Goal: Information Seeking & Learning: Learn about a topic

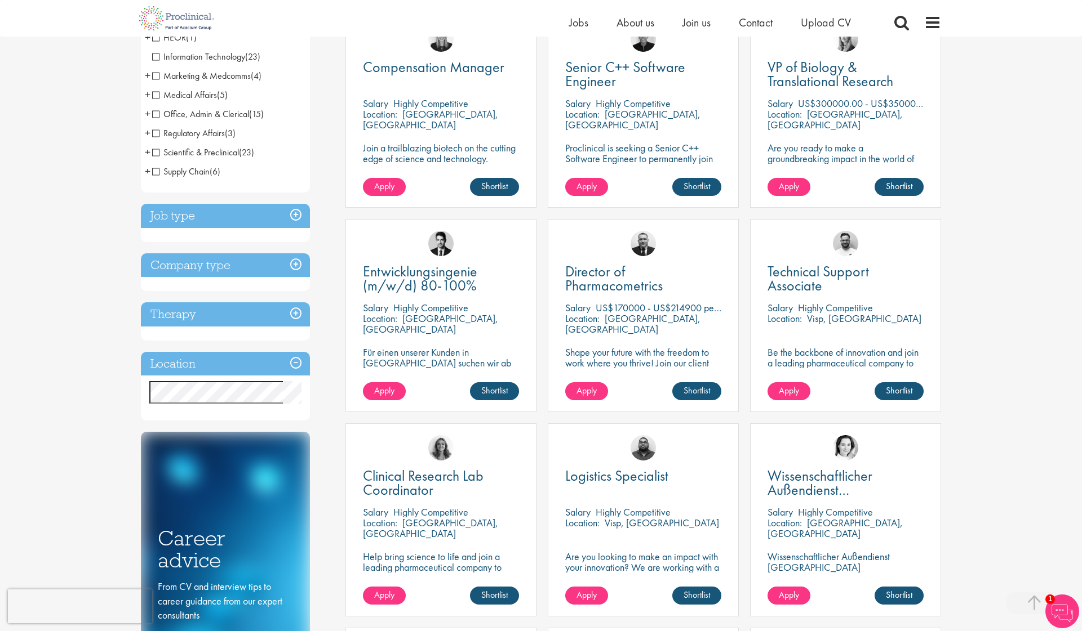
scroll to position [250, 0]
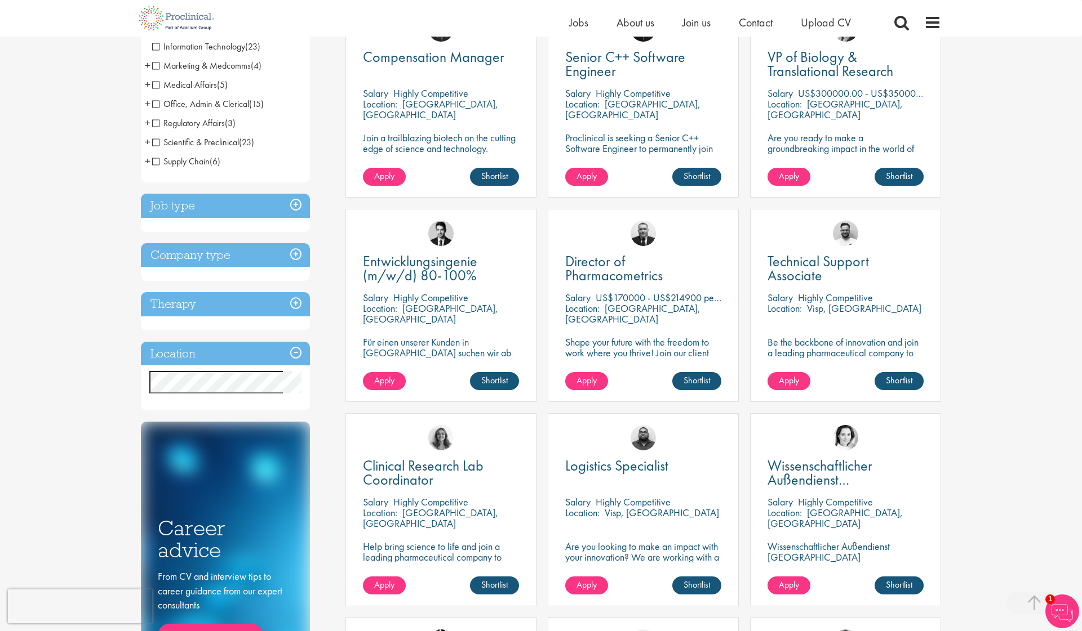
click at [186, 358] on h3 "Location" at bounding box center [225, 354] width 169 height 24
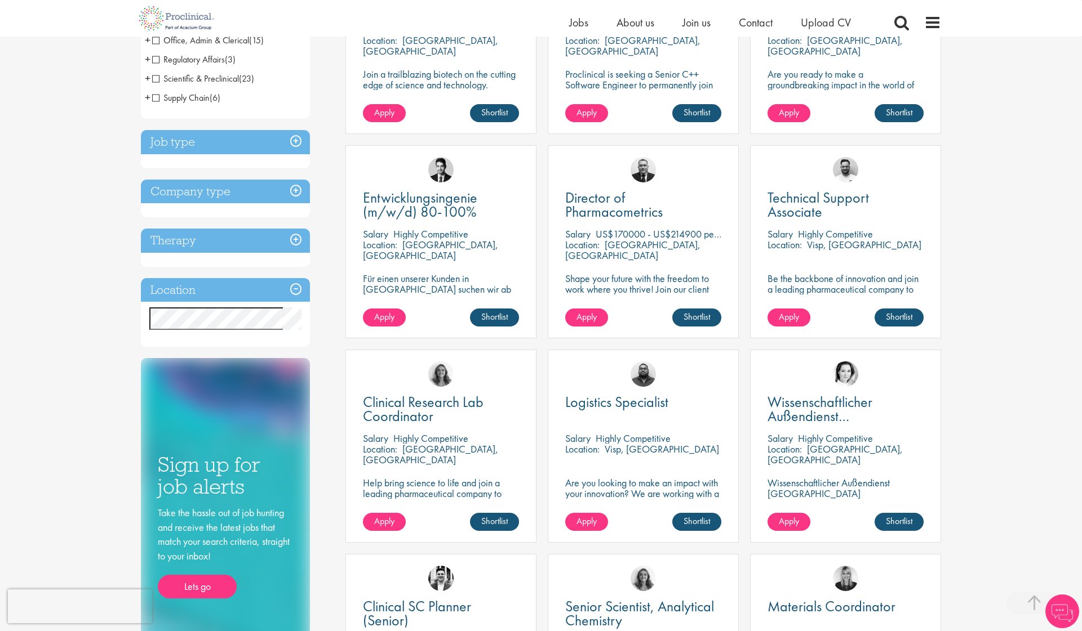
scroll to position [488, 0]
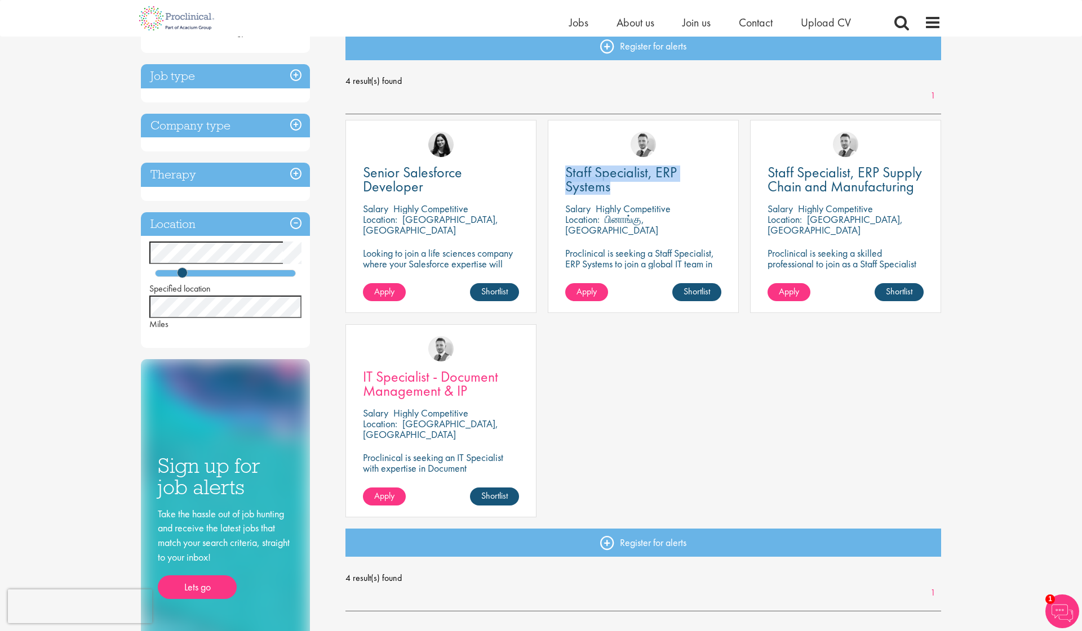
scroll to position [139, 0]
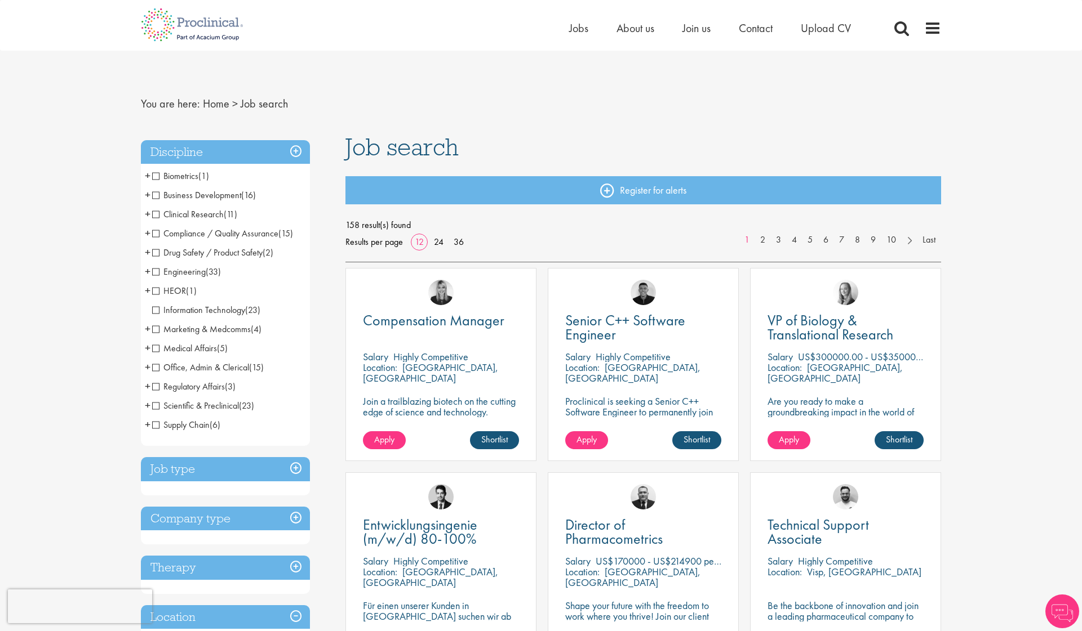
click at [268, 144] on h3 "Discipline" at bounding box center [225, 152] width 169 height 24
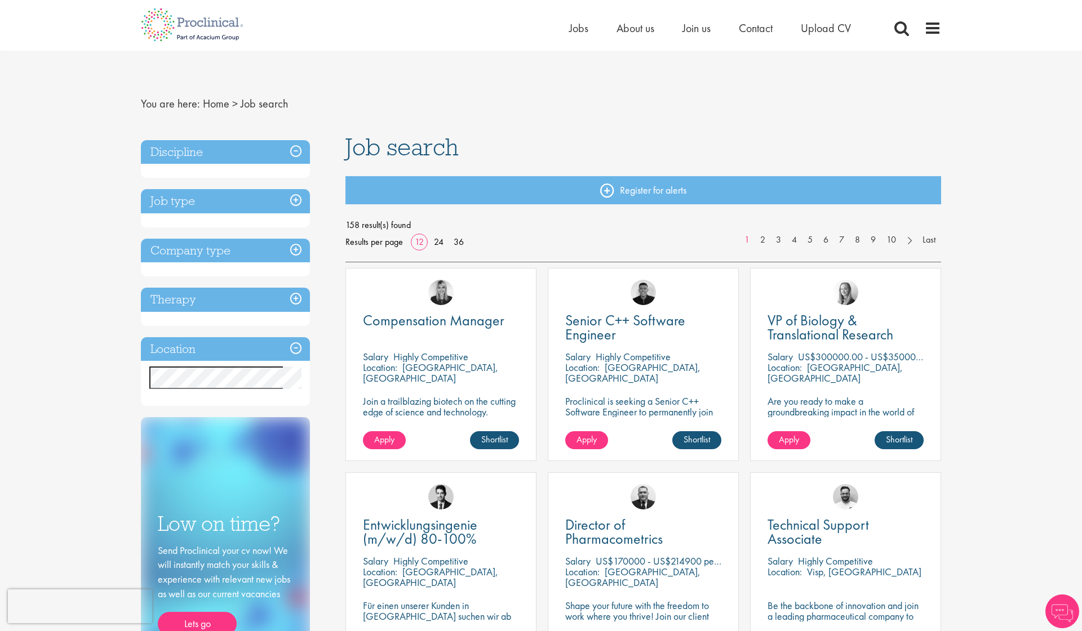
click at [200, 243] on h3 "Company type" at bounding box center [225, 251] width 169 height 24
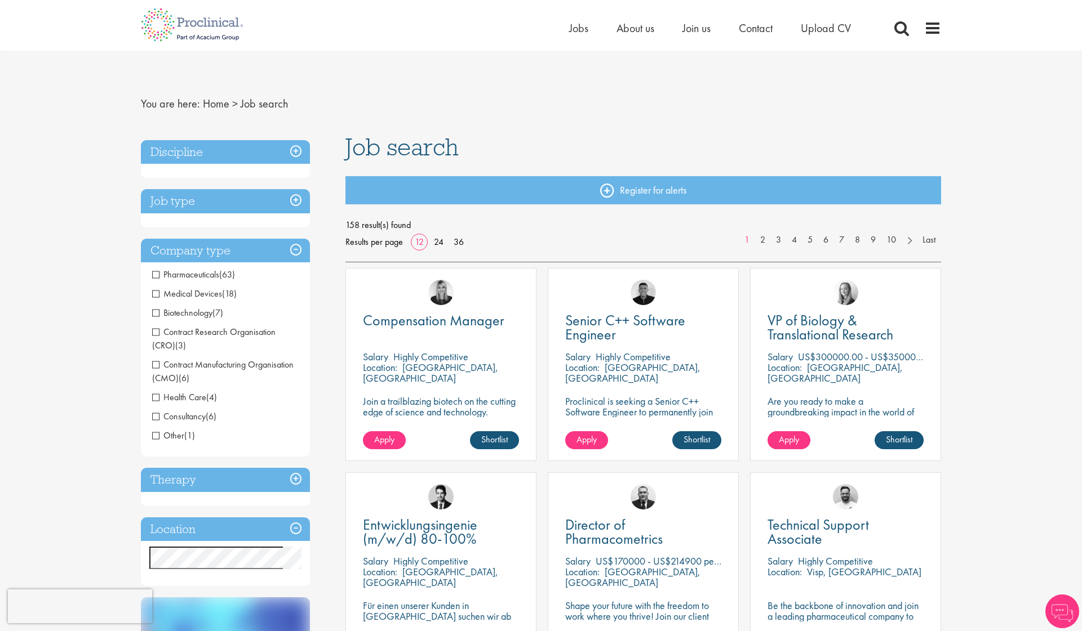
click at [199, 246] on h3 "Company type" at bounding box center [225, 251] width 169 height 24
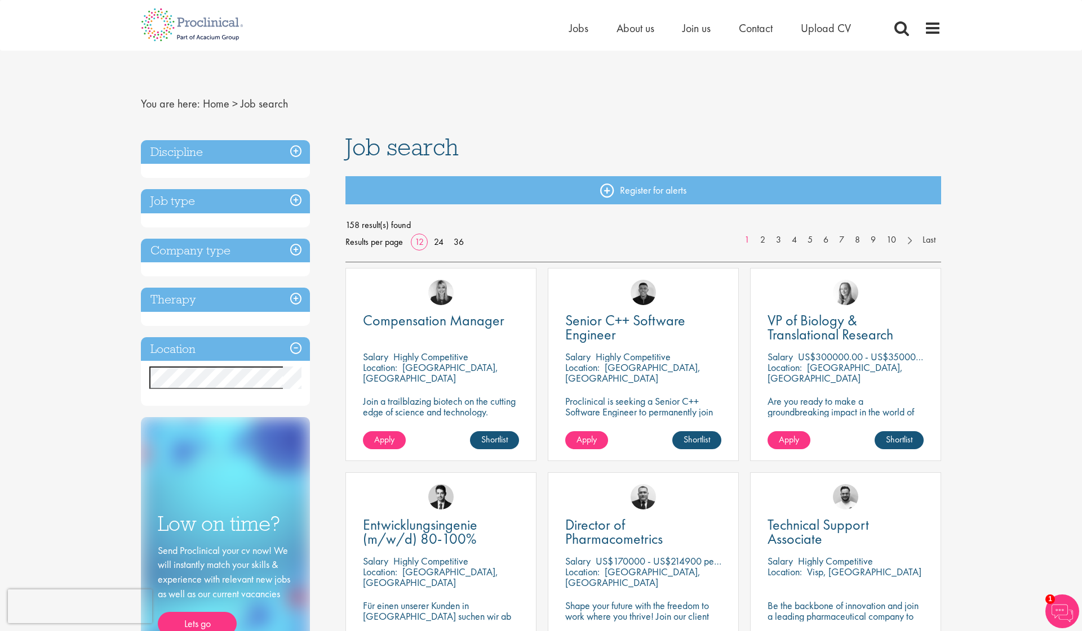
click at [229, 208] on h3 "Job type" at bounding box center [225, 201] width 169 height 24
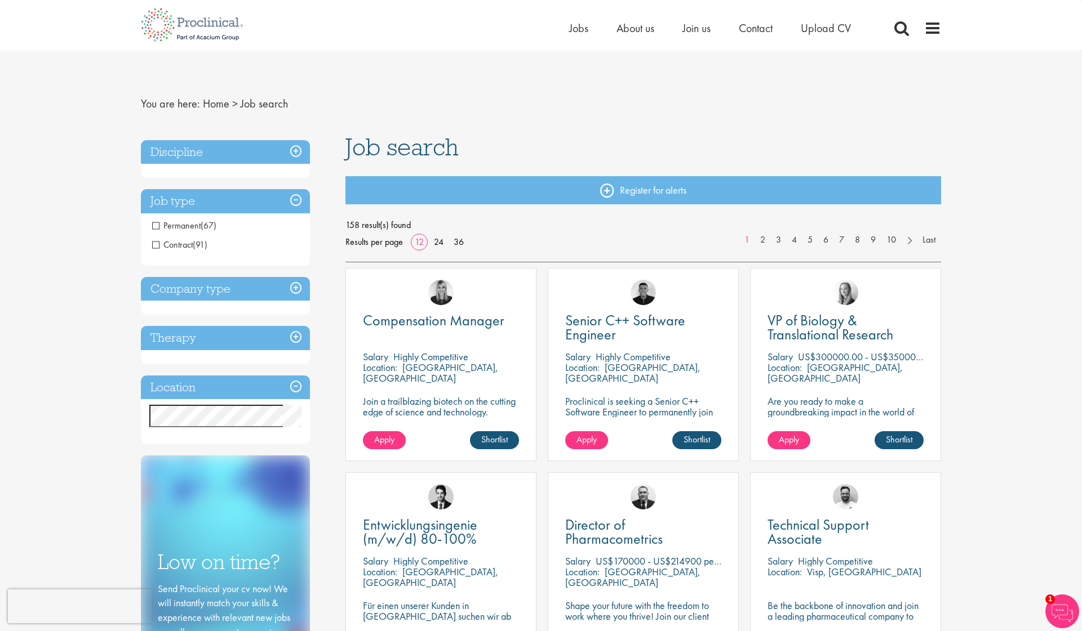
click at [223, 201] on h3 "Job type" at bounding box center [225, 201] width 169 height 24
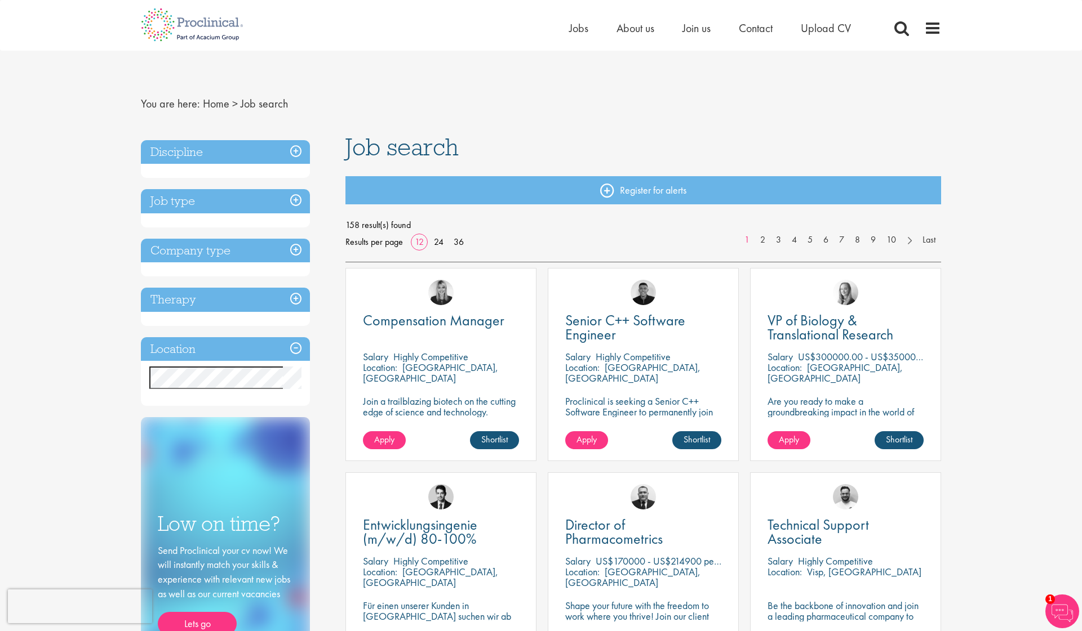
click at [201, 349] on h3 "Location" at bounding box center [225, 349] width 169 height 24
click at [247, 295] on h3 "Therapy" at bounding box center [225, 300] width 169 height 24
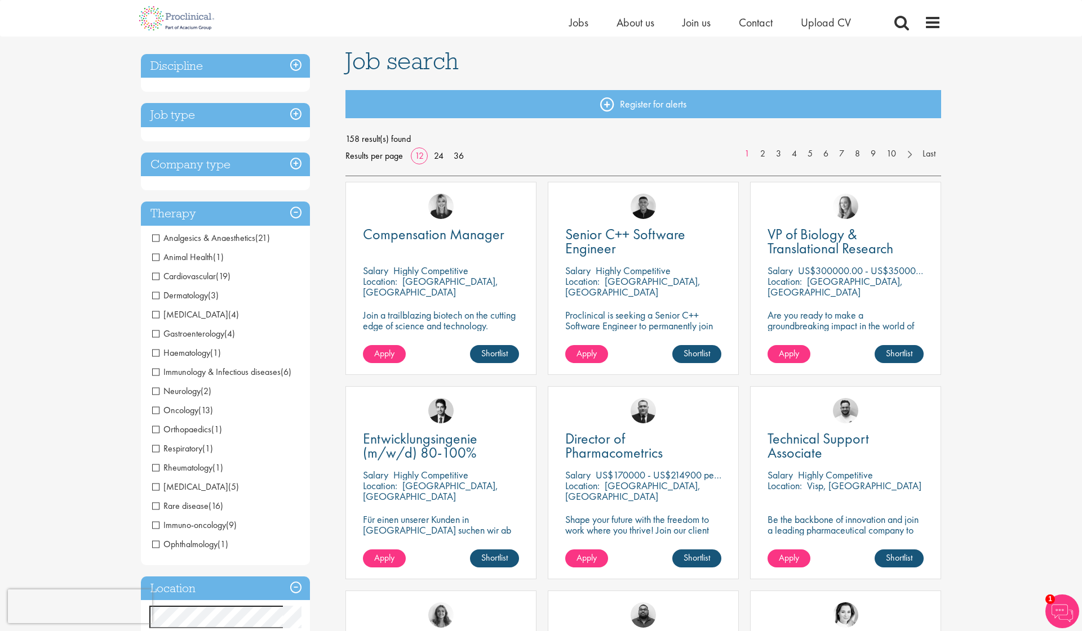
scroll to position [79, 0]
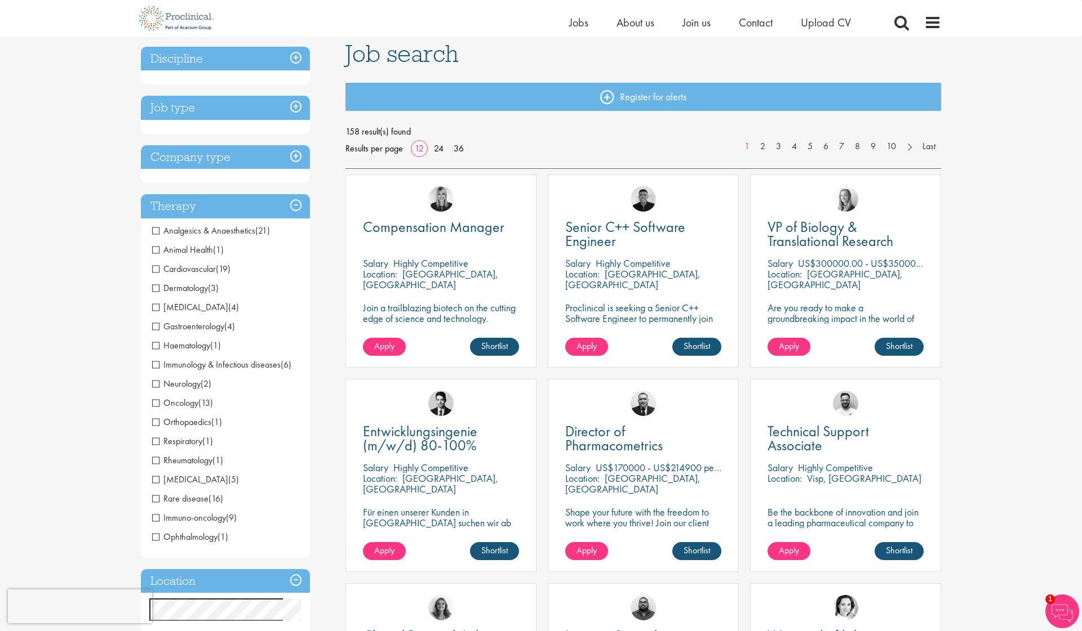
click at [216, 207] on h3 "Therapy" at bounding box center [225, 206] width 169 height 24
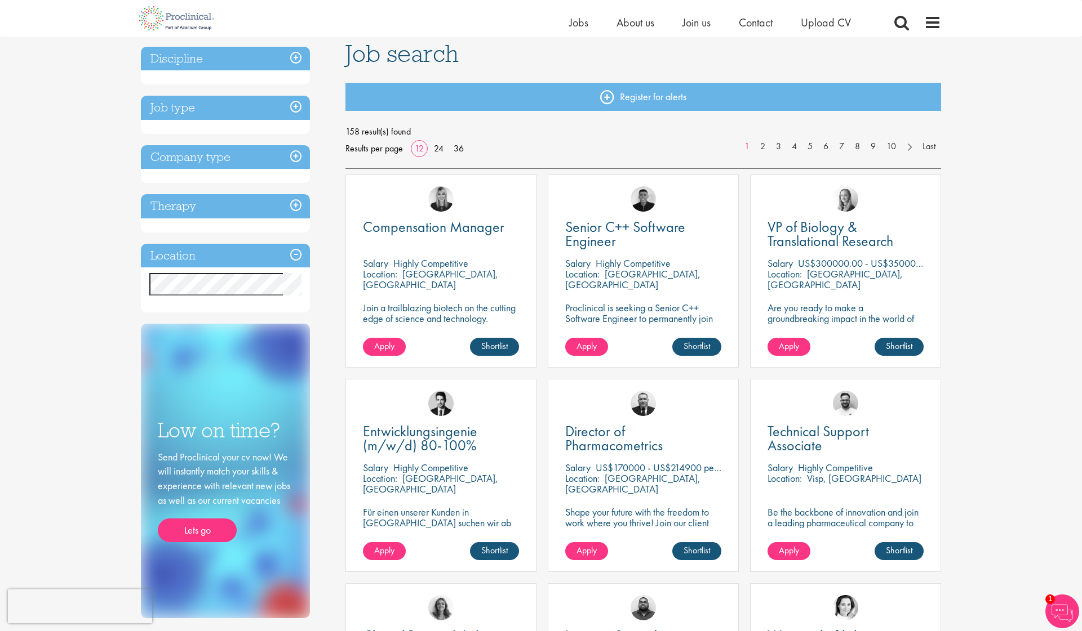
click at [251, 112] on h3 "Job type" at bounding box center [225, 108] width 169 height 24
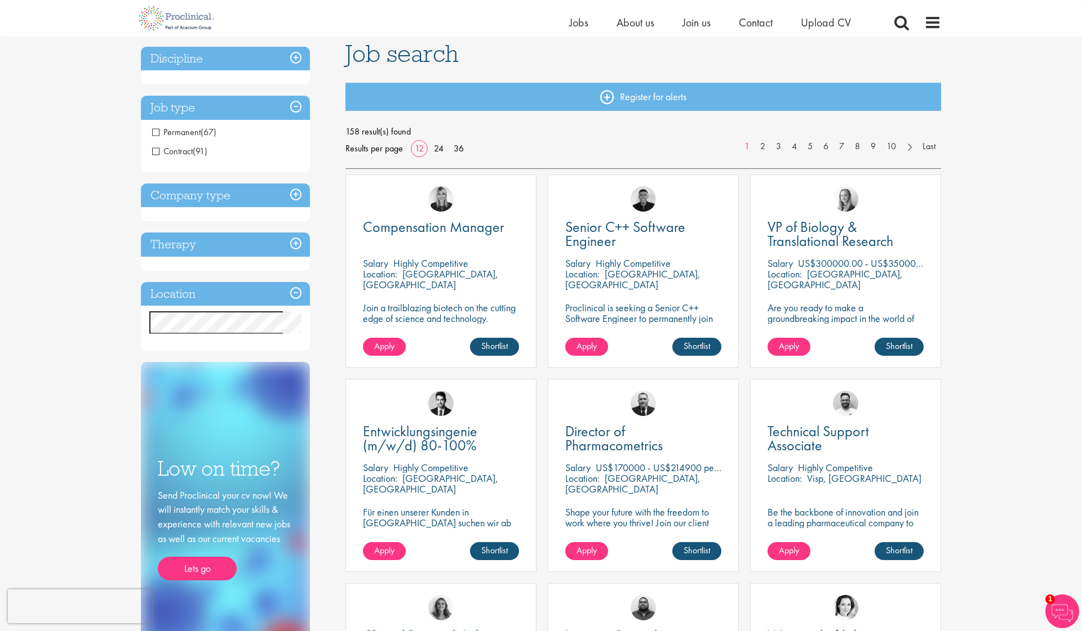
click at [251, 112] on h3 "Job type" at bounding box center [225, 108] width 169 height 24
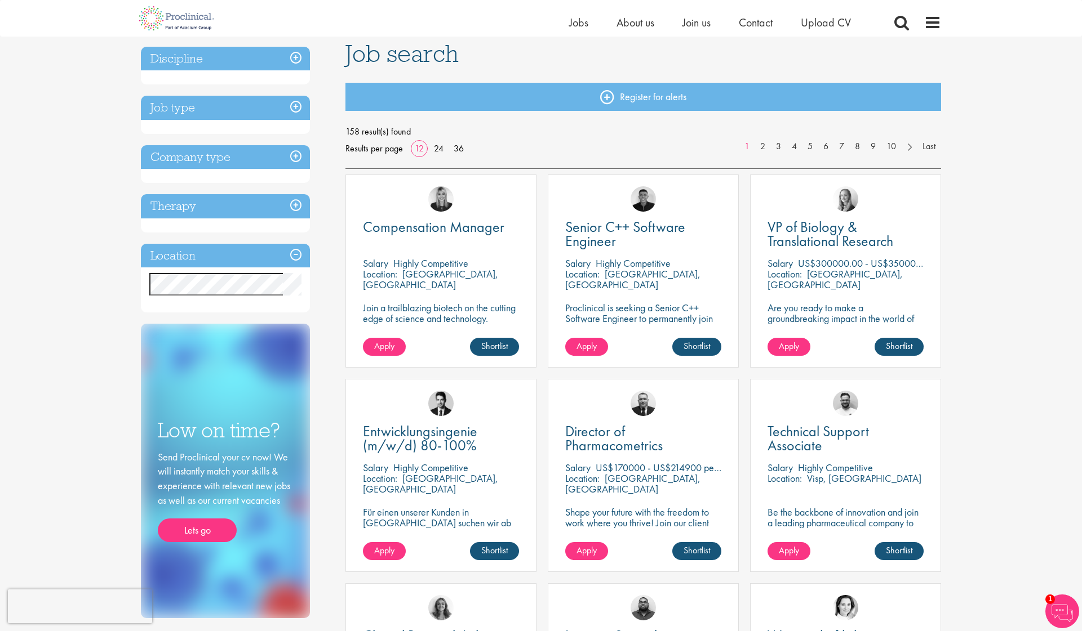
click at [215, 158] on h3 "Company type" at bounding box center [225, 157] width 169 height 24
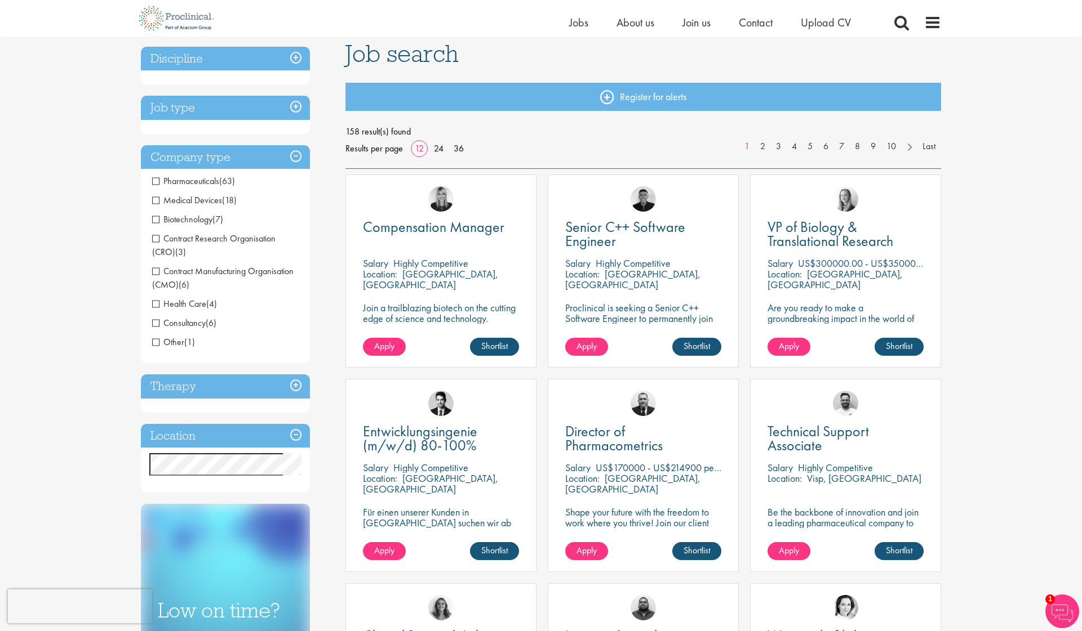
click at [215, 158] on h3 "Company type" at bounding box center [225, 157] width 169 height 24
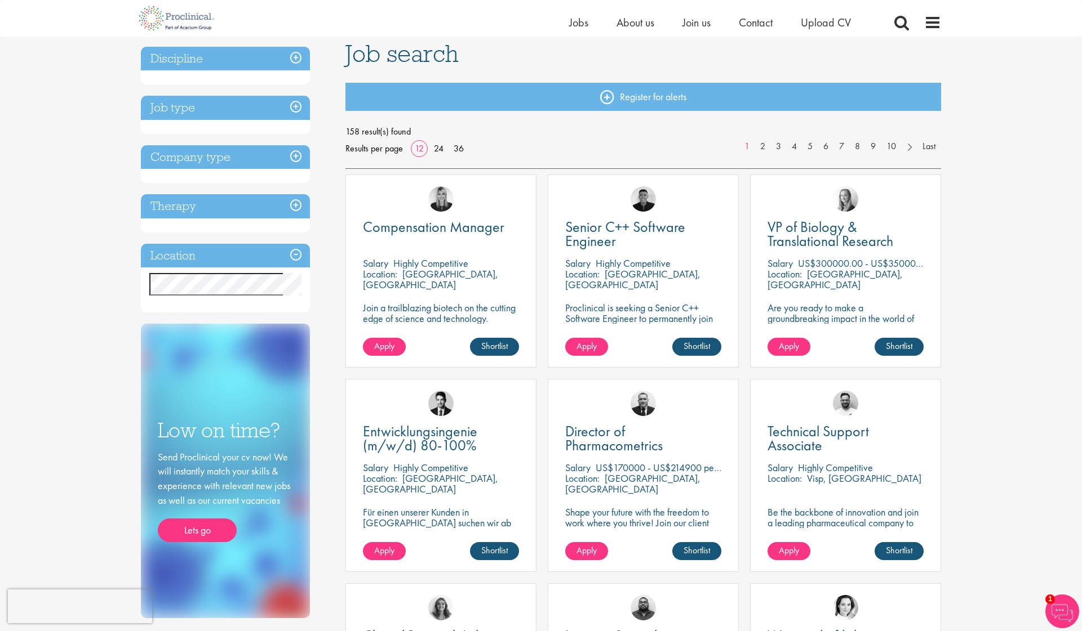
click at [246, 61] on h3 "Discipline" at bounding box center [225, 59] width 169 height 24
